Goal: Information Seeking & Learning: Learn about a topic

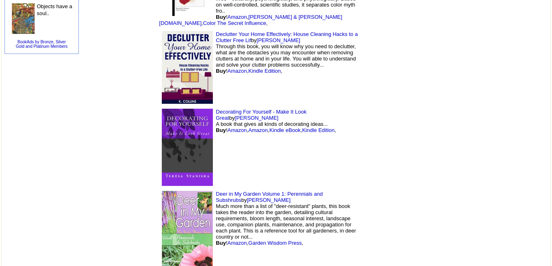
scroll to position [512, 0]
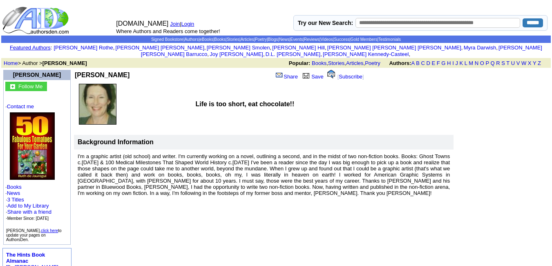
click at [103, 71] on b "Ruth deJauregui" at bounding box center [102, 74] width 55 height 7
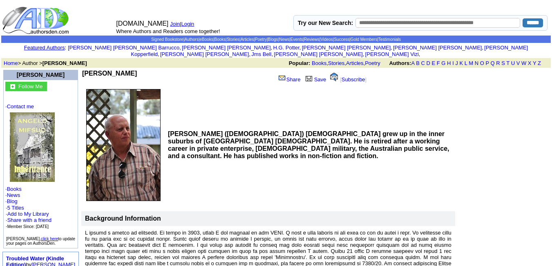
click at [107, 69] on td "Angelo Mifsud Share Save [ Subscribe ]" at bounding box center [230, 77] width 299 height 17
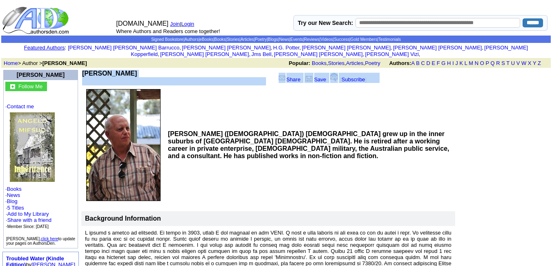
click at [107, 69] on td "Angelo Mifsud Share Save [ Subscribe ]" at bounding box center [230, 77] width 299 height 17
click at [105, 70] on b "Angelo Mifsud" at bounding box center [109, 73] width 55 height 7
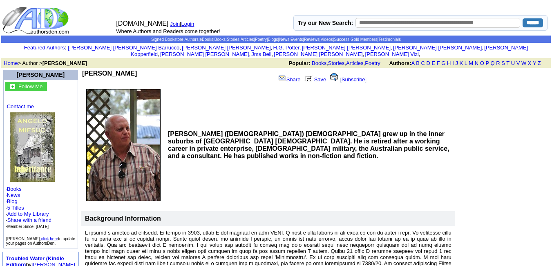
click at [96, 69] on td "Angelo Mifsud Share Save [ Subscribe ]" at bounding box center [230, 77] width 299 height 17
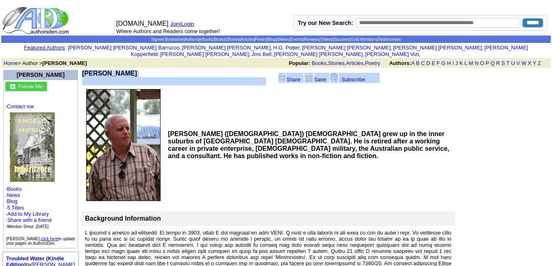
click at [96, 69] on td "Angelo Mifsud Share Save [ Subscribe ]" at bounding box center [230, 77] width 299 height 17
click at [96, 70] on b "Angelo Mifsud" at bounding box center [109, 73] width 55 height 7
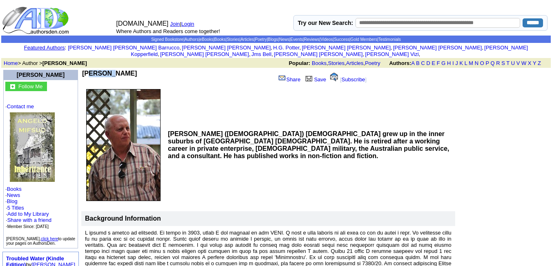
click at [96, 70] on b "Angelo Mifsud" at bounding box center [109, 73] width 55 height 7
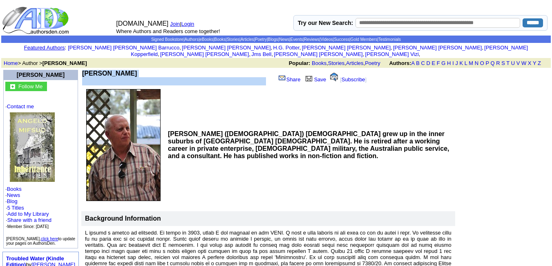
click at [96, 70] on b "Angelo Mifsud" at bounding box center [109, 73] width 55 height 7
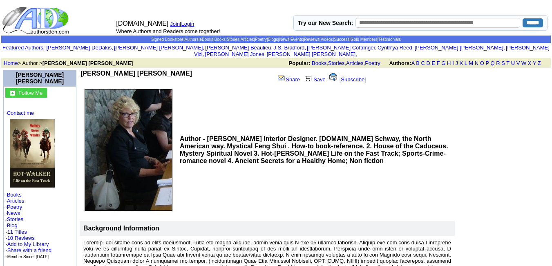
click at [147, 70] on b "[PERSON_NAME] [PERSON_NAME]" at bounding box center [136, 73] width 112 height 7
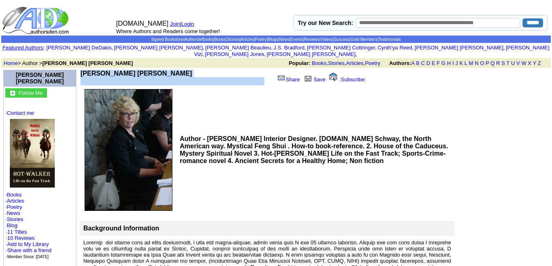
click at [147, 70] on b "Mallory Neeve Wilkins" at bounding box center [136, 73] width 112 height 7
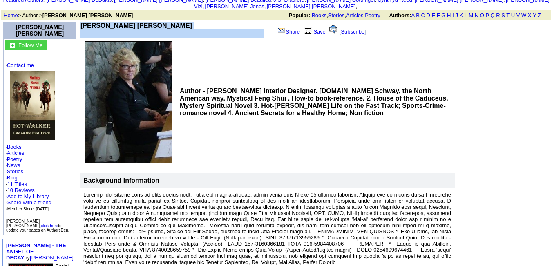
scroll to position [47, 0]
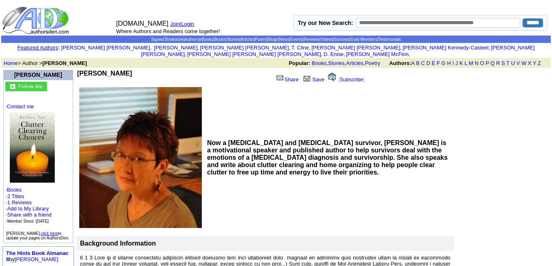
click at [109, 69] on td "Barbara Tako Share Save [ Subscribe ]" at bounding box center [227, 77] width 302 height 17
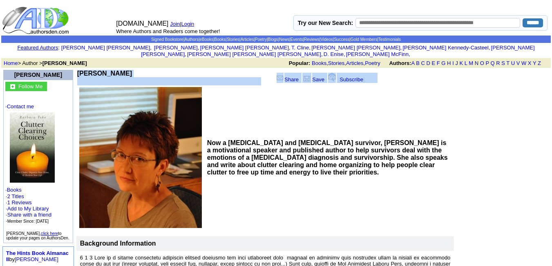
click at [109, 69] on td "Barbara Tako Share Save [ Subscribe ]" at bounding box center [227, 77] width 302 height 17
click at [108, 70] on b "Barbara Tako" at bounding box center [104, 73] width 55 height 7
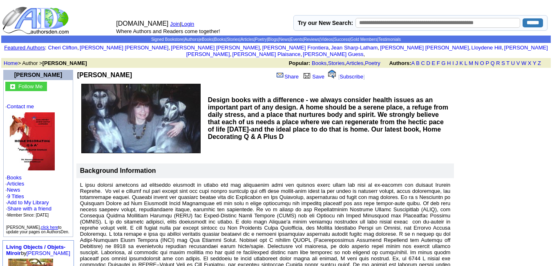
click at [105, 71] on b "[PERSON_NAME]" at bounding box center [104, 74] width 55 height 7
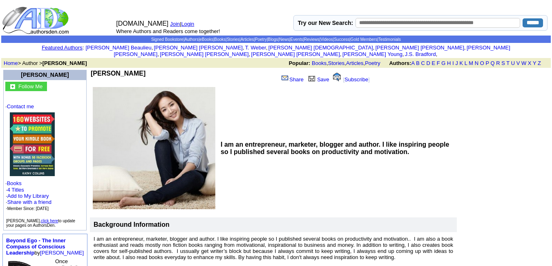
click at [145, 70] on b "[PERSON_NAME]" at bounding box center [118, 73] width 55 height 7
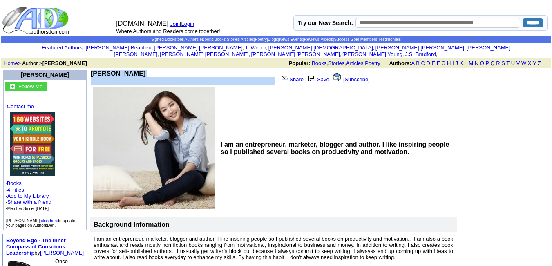
click at [145, 70] on b "[PERSON_NAME]" at bounding box center [118, 73] width 55 height 7
